Goal: Task Accomplishment & Management: Manage account settings

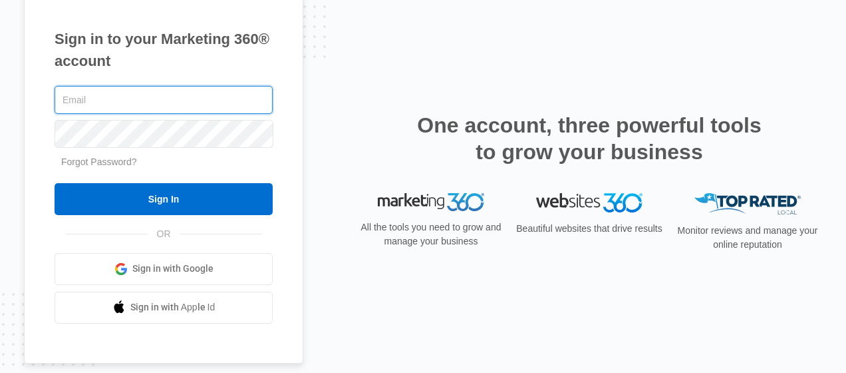
click at [150, 98] on input "text" at bounding box center [164, 100] width 218 height 28
type input "[EMAIL_ADDRESS][DOMAIN_NAME]"
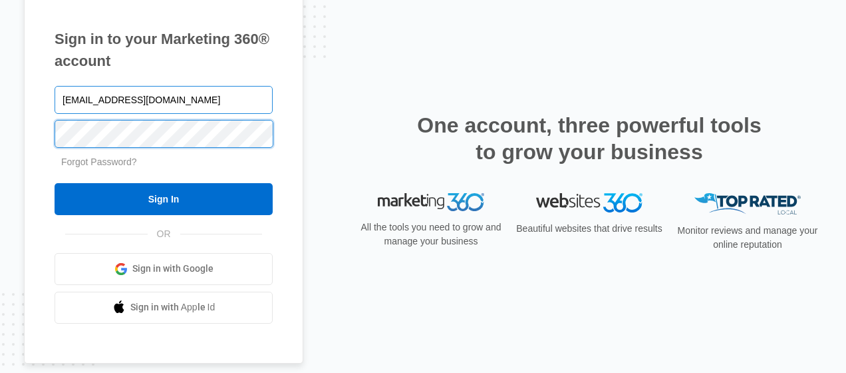
click at [55, 183] on input "Sign In" at bounding box center [164, 199] width 218 height 32
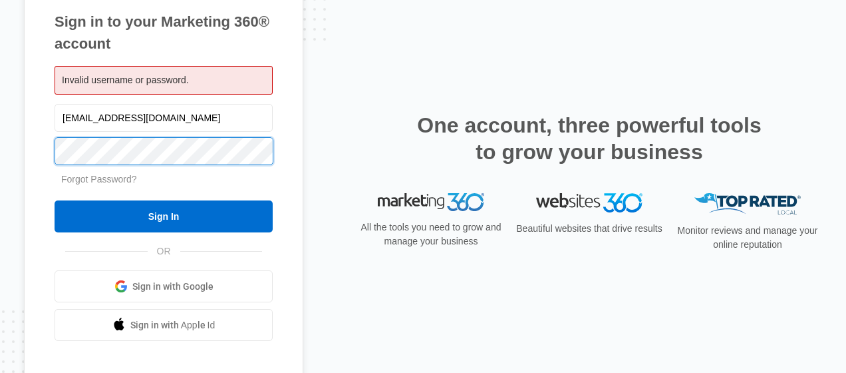
click at [55, 200] on input "Sign In" at bounding box center [164, 216] width 218 height 32
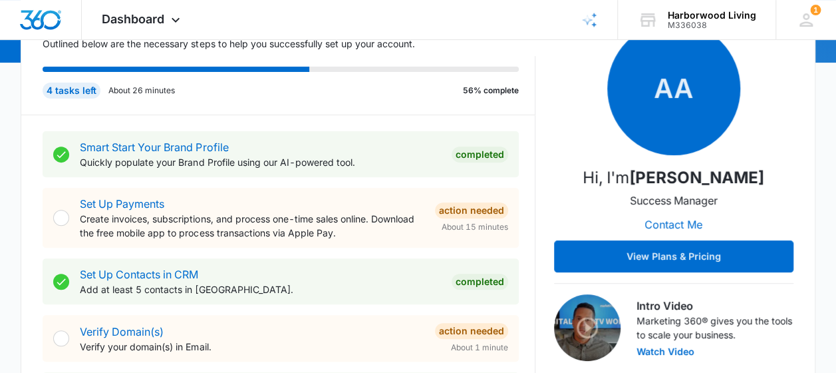
scroll to position [200, 0]
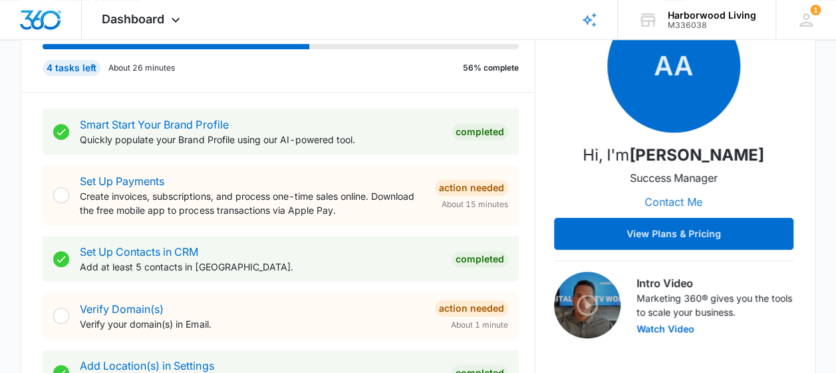
click at [673, 201] on button "Contact Me" at bounding box center [673, 202] width 84 height 32
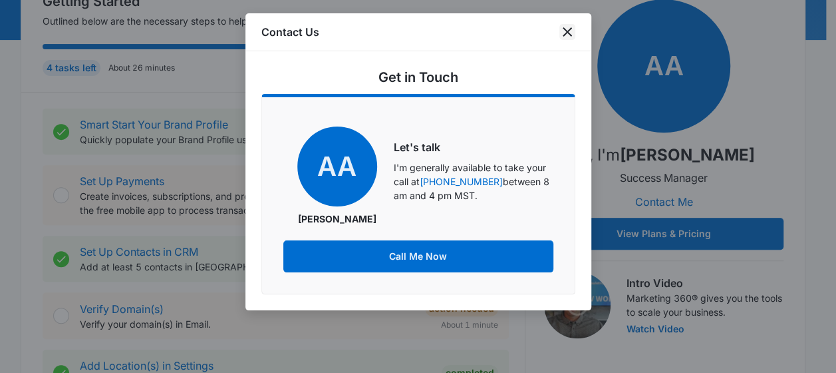
click at [567, 27] on icon "close" at bounding box center [568, 32] width 16 height 16
